Goal: Task Accomplishment & Management: Manage account settings

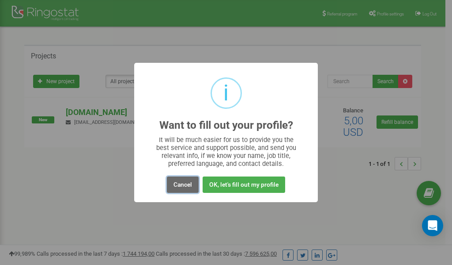
click at [184, 182] on button "Cancel" at bounding box center [183, 184] width 32 height 16
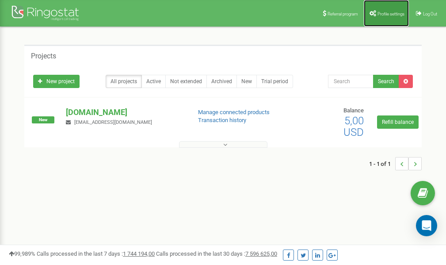
click at [386, 17] on link "Profile settings" at bounding box center [386, 13] width 45 height 27
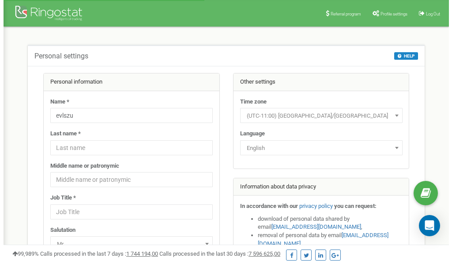
scroll to position [44, 0]
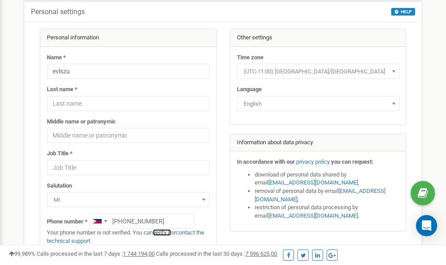
click at [166, 233] on link "verify it" at bounding box center [162, 232] width 18 height 7
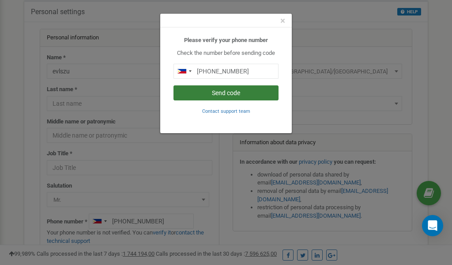
click at [224, 94] on button "Send code" at bounding box center [226, 92] width 105 height 15
